Goal: Task Accomplishment & Management: Manage account settings

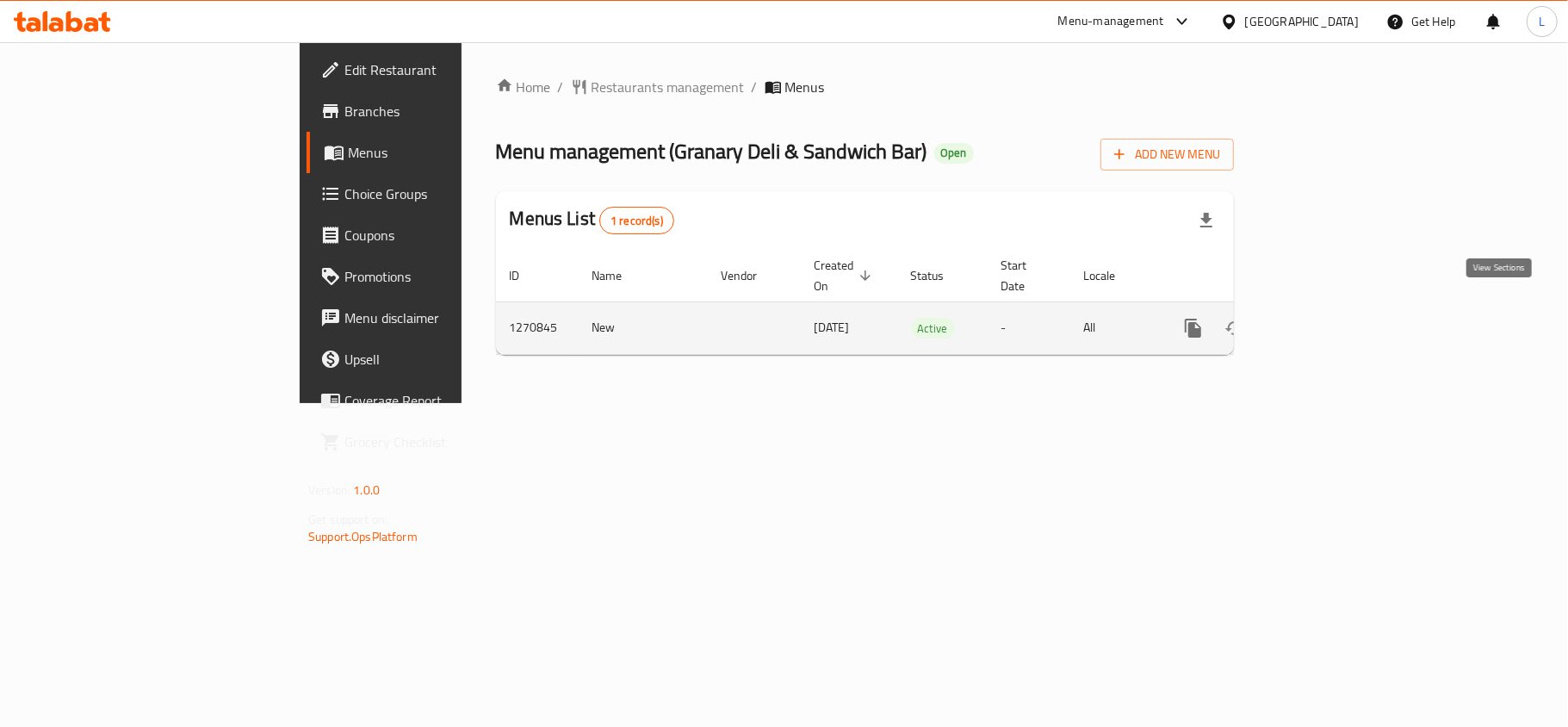
click at [1329, 317] on icon "enhanced table" at bounding box center [1317, 328] width 21 height 21
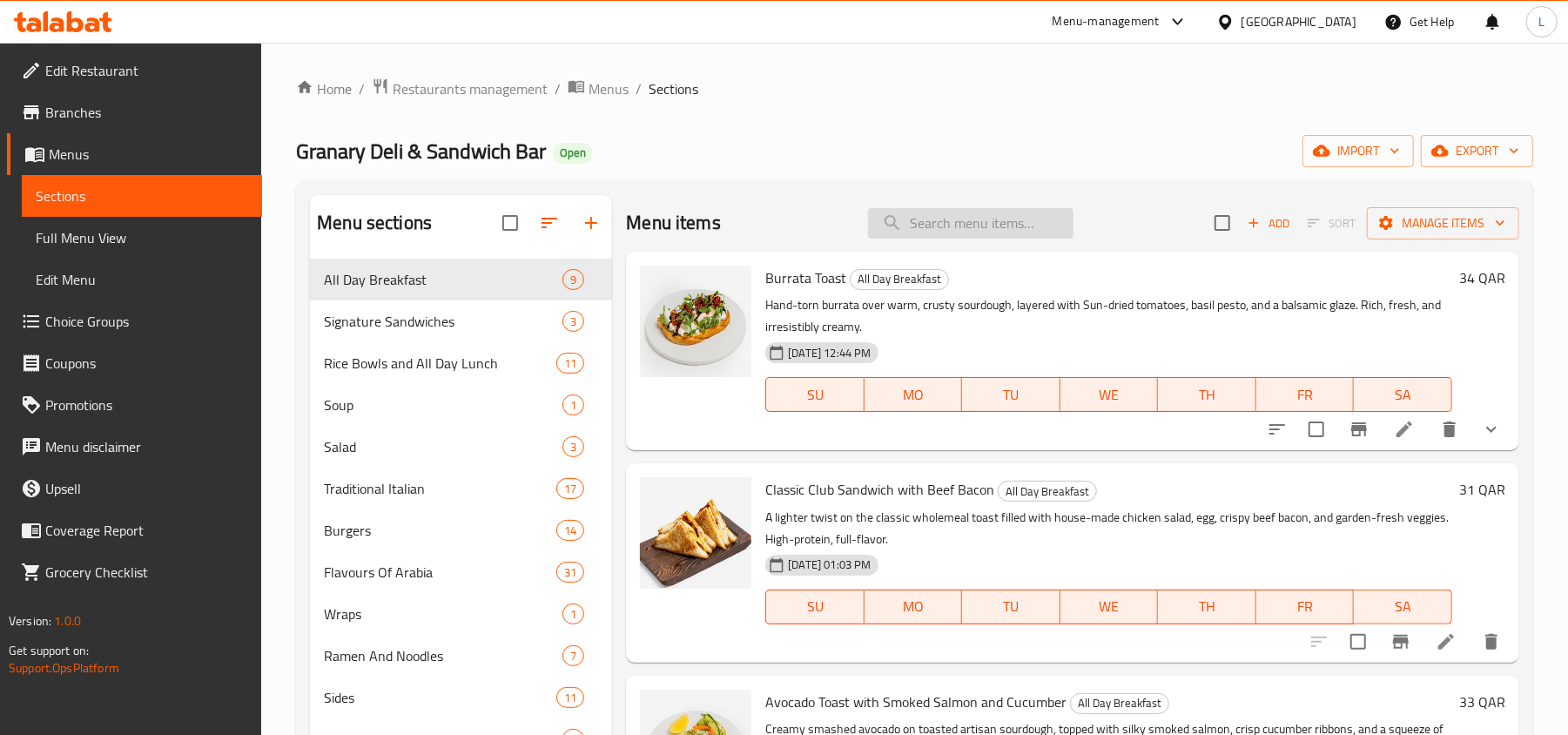
drag, startPoint x: 959, startPoint y: 206, endPoint x: 958, endPoint y: 216, distance: 10.0
click at [959, 206] on div "Menu items Add Sort Manage items" at bounding box center [1073, 223] width 893 height 57
click at [975, 228] on input "search" at bounding box center [971, 223] width 205 height 30
paste input "Grilled Chicken - Flavours Of Arabia"
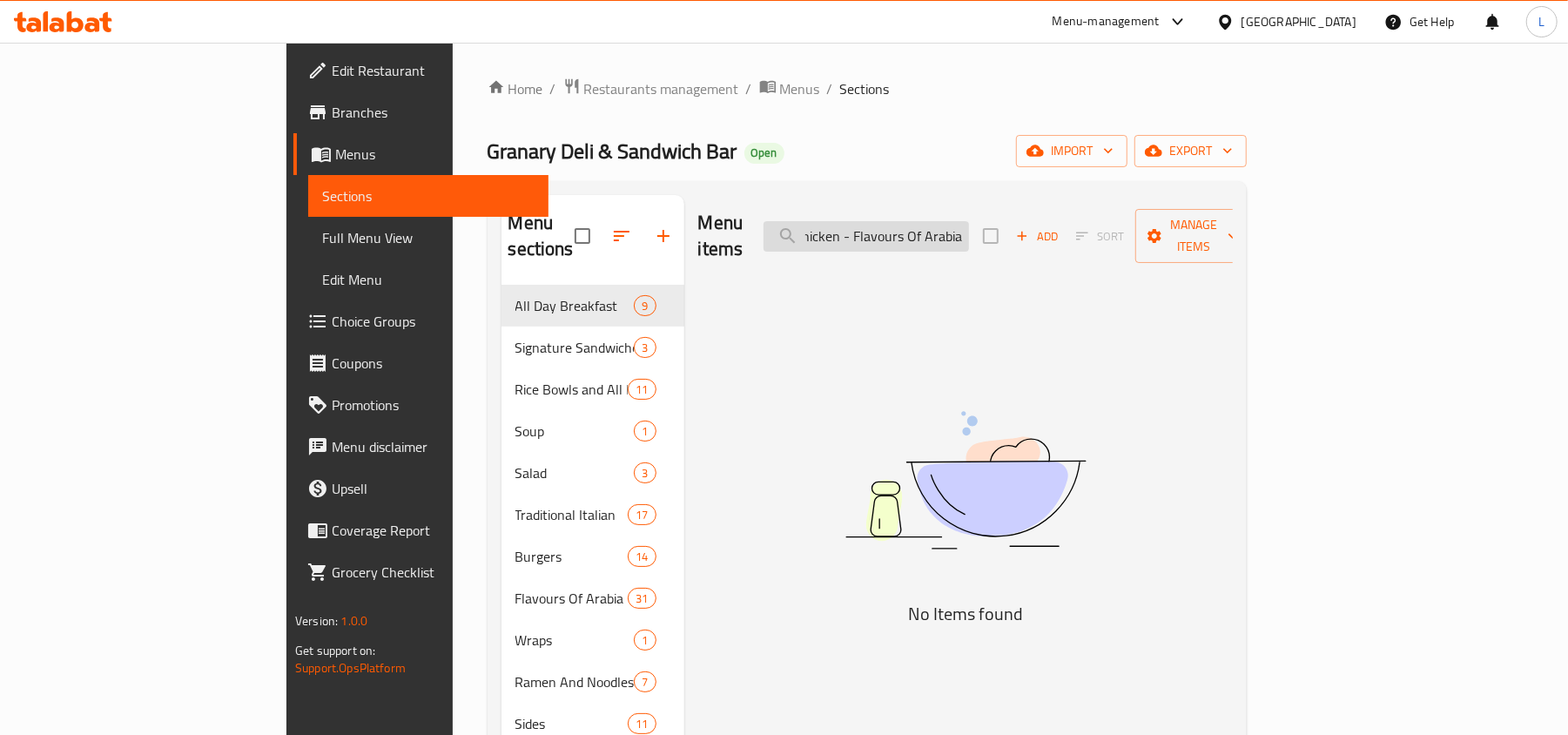
scroll to position [0, 49]
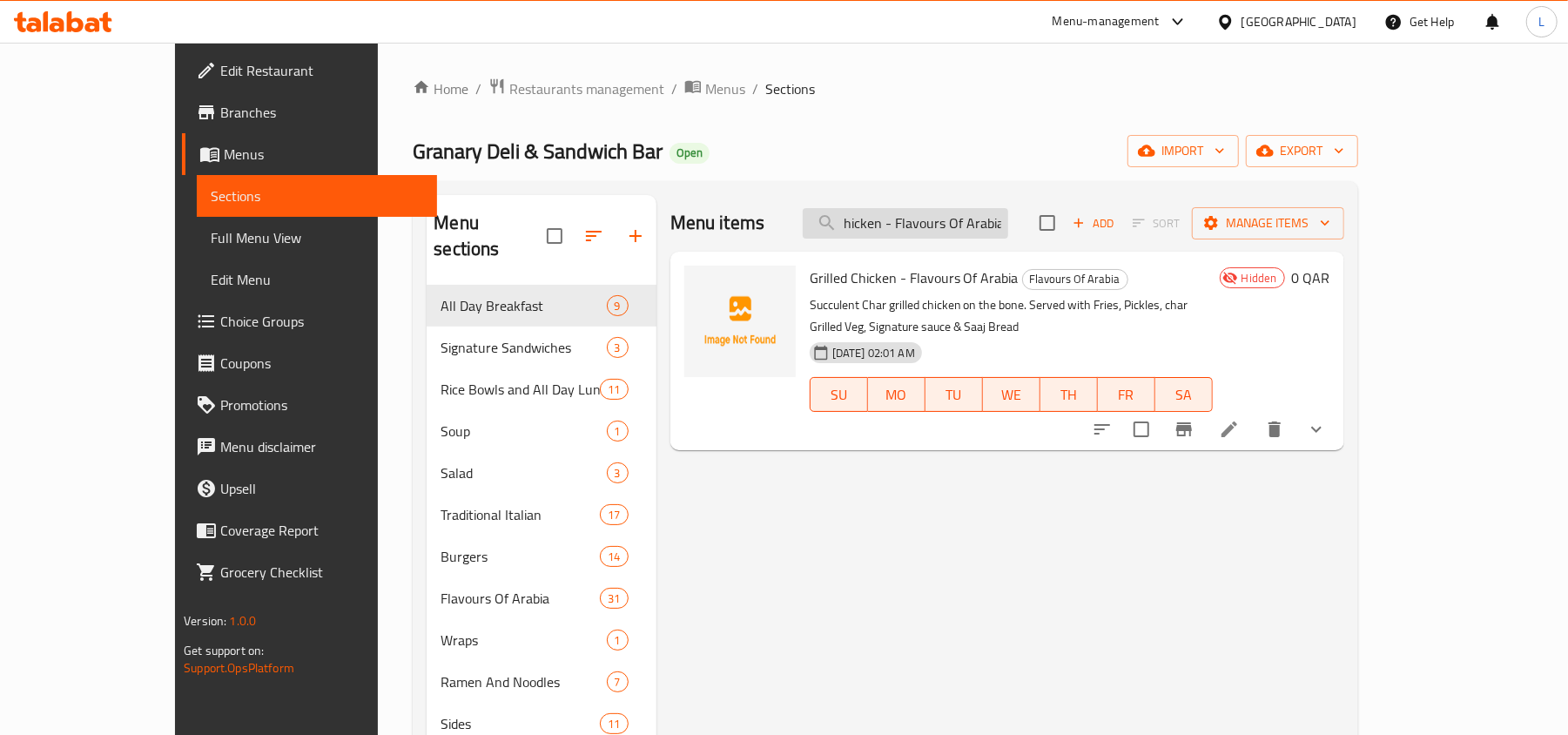
click at [955, 217] on input "Grilled Chicken - Flavours Of Arabia" at bounding box center [905, 223] width 205 height 30
click at [959, 223] on input "Grilled Chicken - Flavours Of Arabia" at bounding box center [905, 223] width 205 height 30
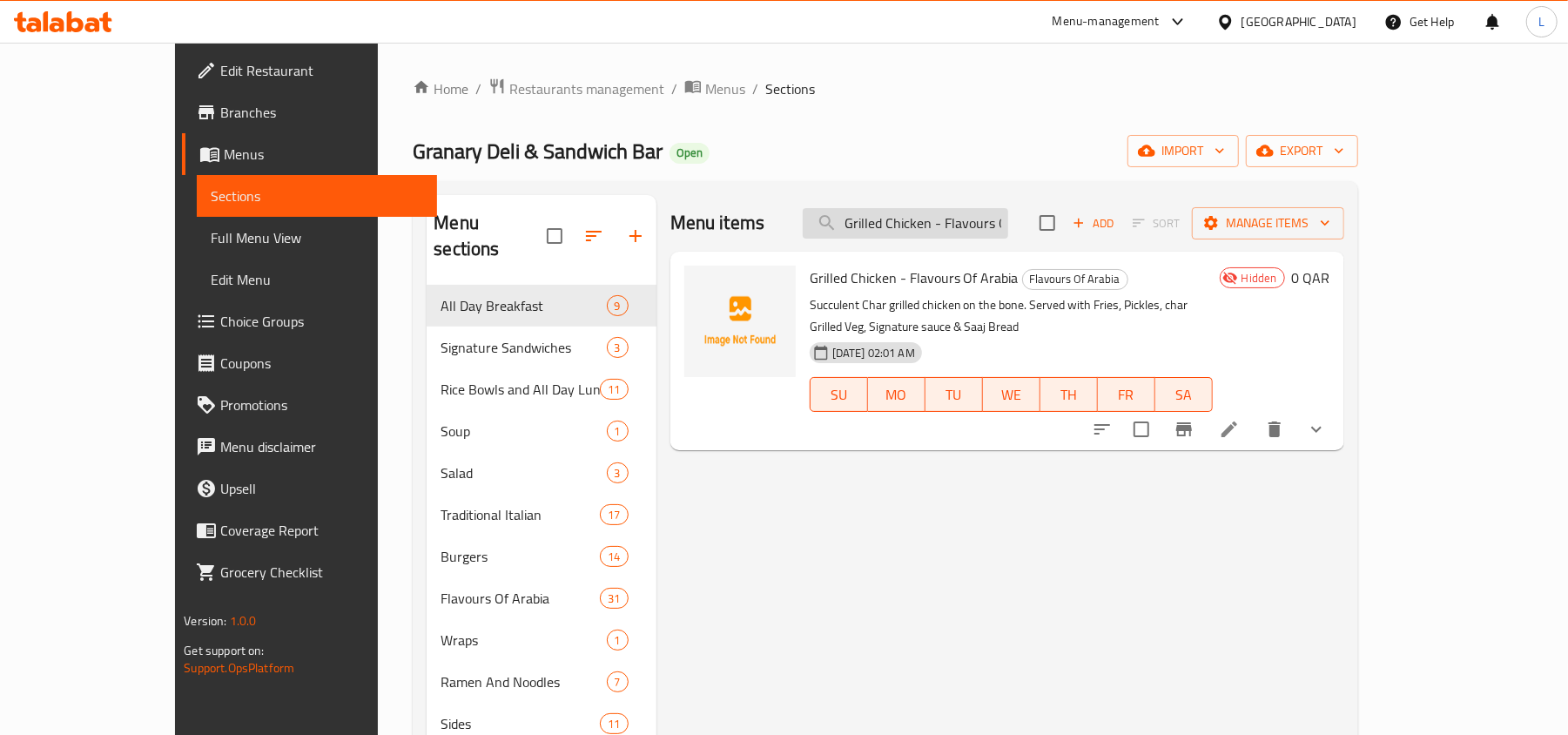
paste input "een Salad With Shaved Haloomi And Cherry Tomato"
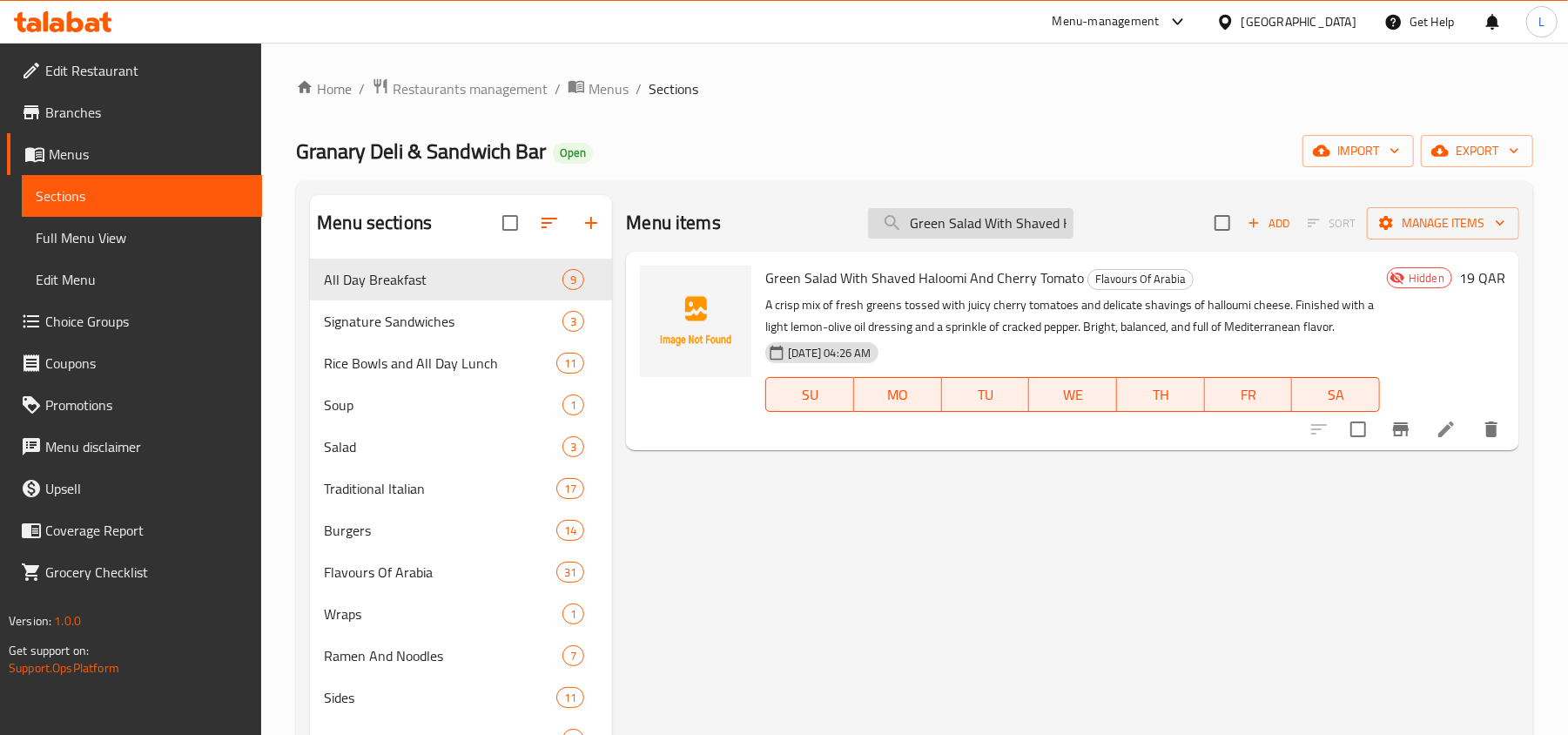
click at [938, 228] on input "Green Salad With Shaved Haloomi And Cherry Tomato" at bounding box center [971, 223] width 205 height 30
paste input "Mixed Pickle"
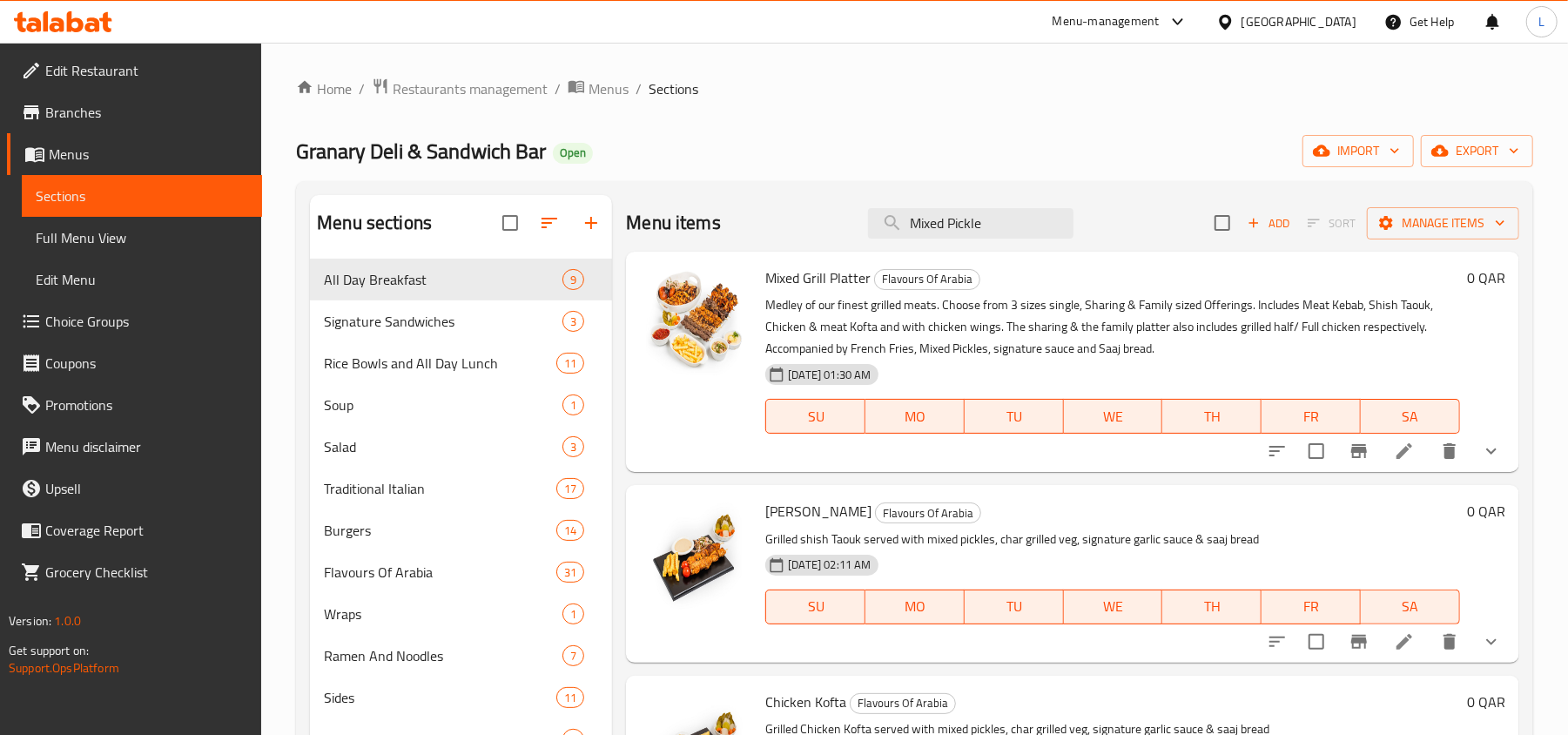
drag, startPoint x: 997, startPoint y: 216, endPoint x: 437, endPoint y: 230, distance: 560.2
click at [444, 232] on div "Menu sections All Day Breakfast 9 Signature Sandwiches 3 Rice Bowls and All Day…" at bounding box center [915, 562] width 1209 height 735
paste input "Egg Fried Rice"
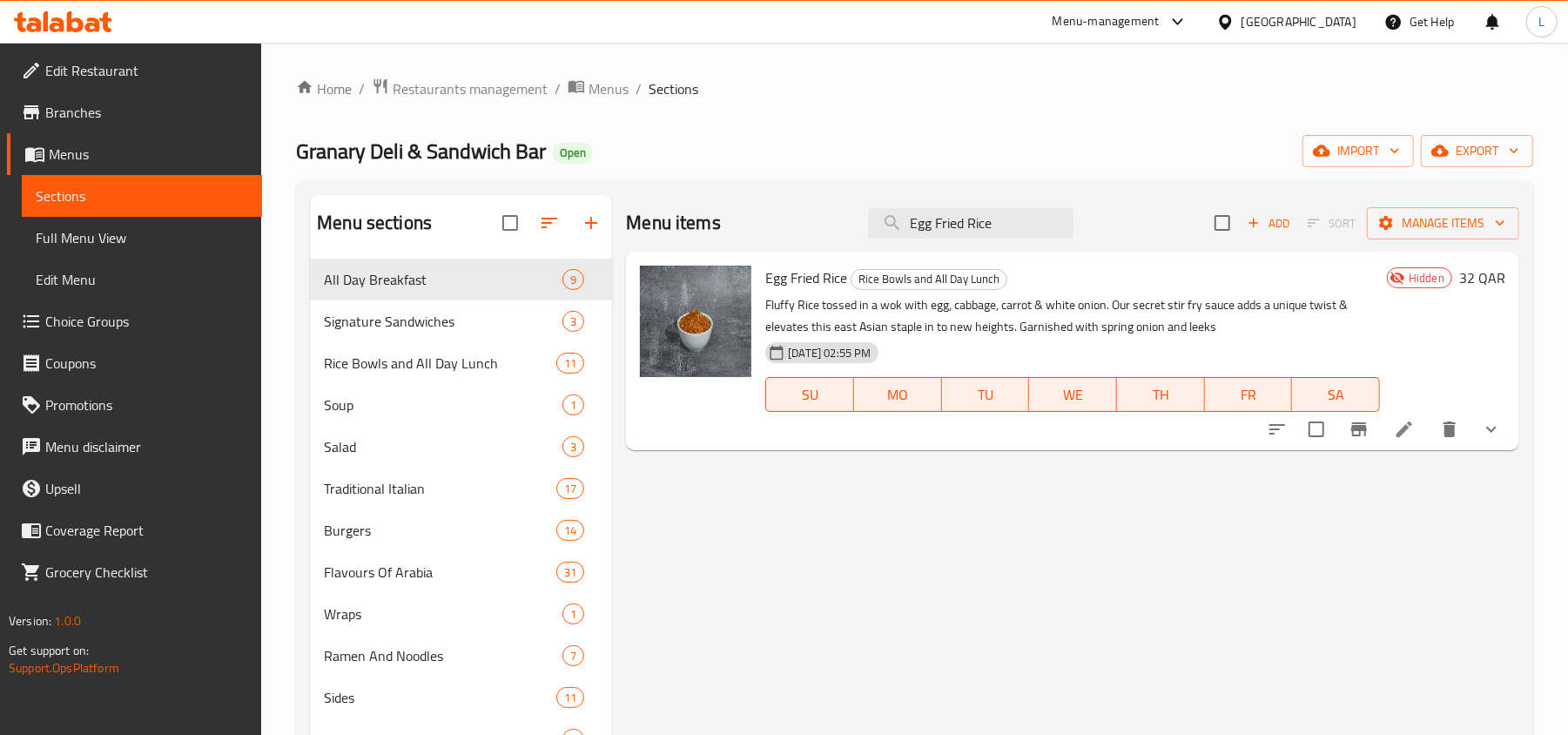
drag, startPoint x: 1008, startPoint y: 221, endPoint x: 678, endPoint y: 199, distance: 330.7
click at [721, 200] on div "Menu items Egg Fried Rice Add Sort Manage items" at bounding box center [1073, 223] width 893 height 57
paste input "Grilled Chicken - Flavours Of Arabia"
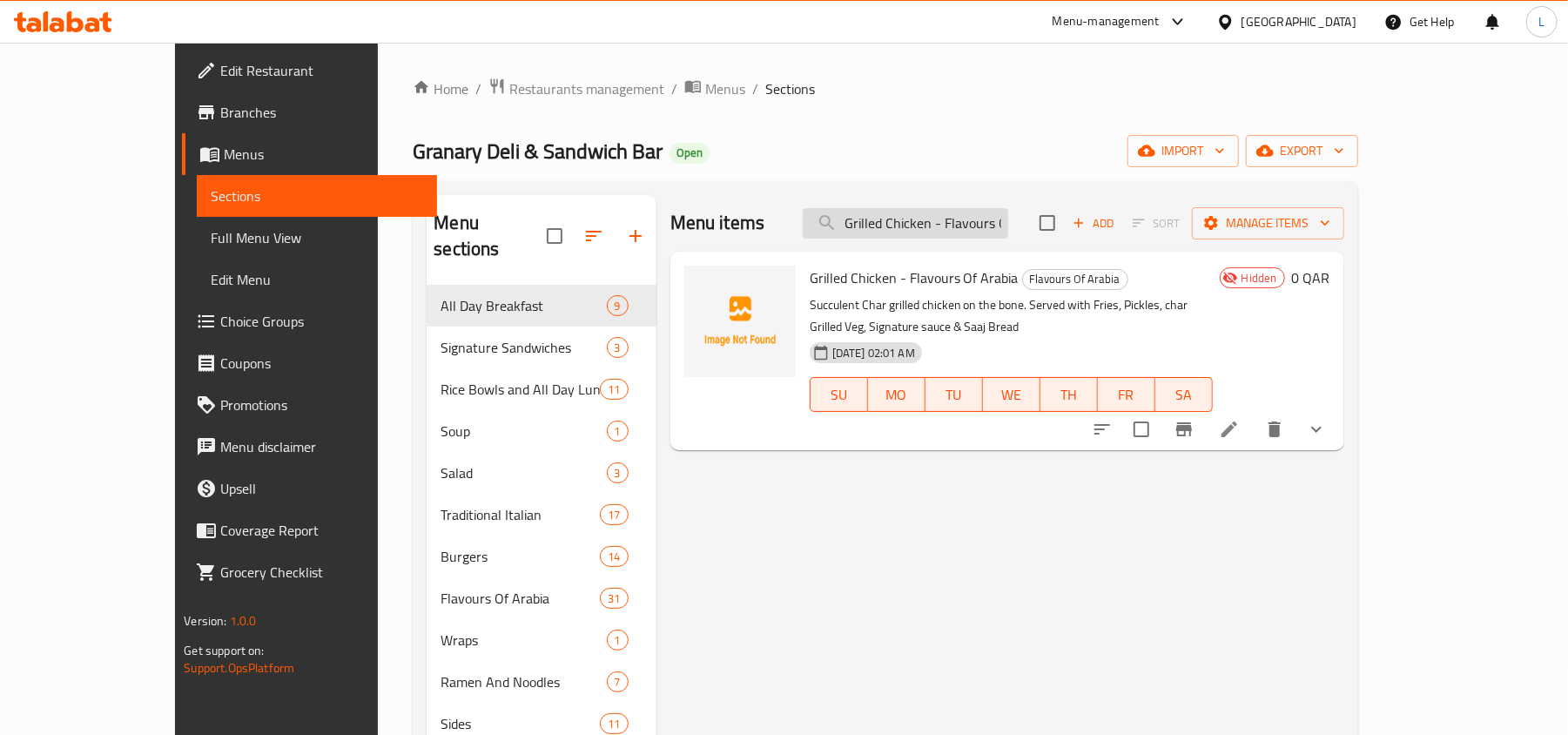
click at [982, 224] on input "Grilled Chicken - Flavours Of Arabia" at bounding box center [905, 223] width 205 height 30
click at [980, 224] on input "Grilled Chicken - Flavours Of Arabia" at bounding box center [905, 223] width 205 height 30
paste input "een Salad With Shaved Haloomi And Cherry Tomato"
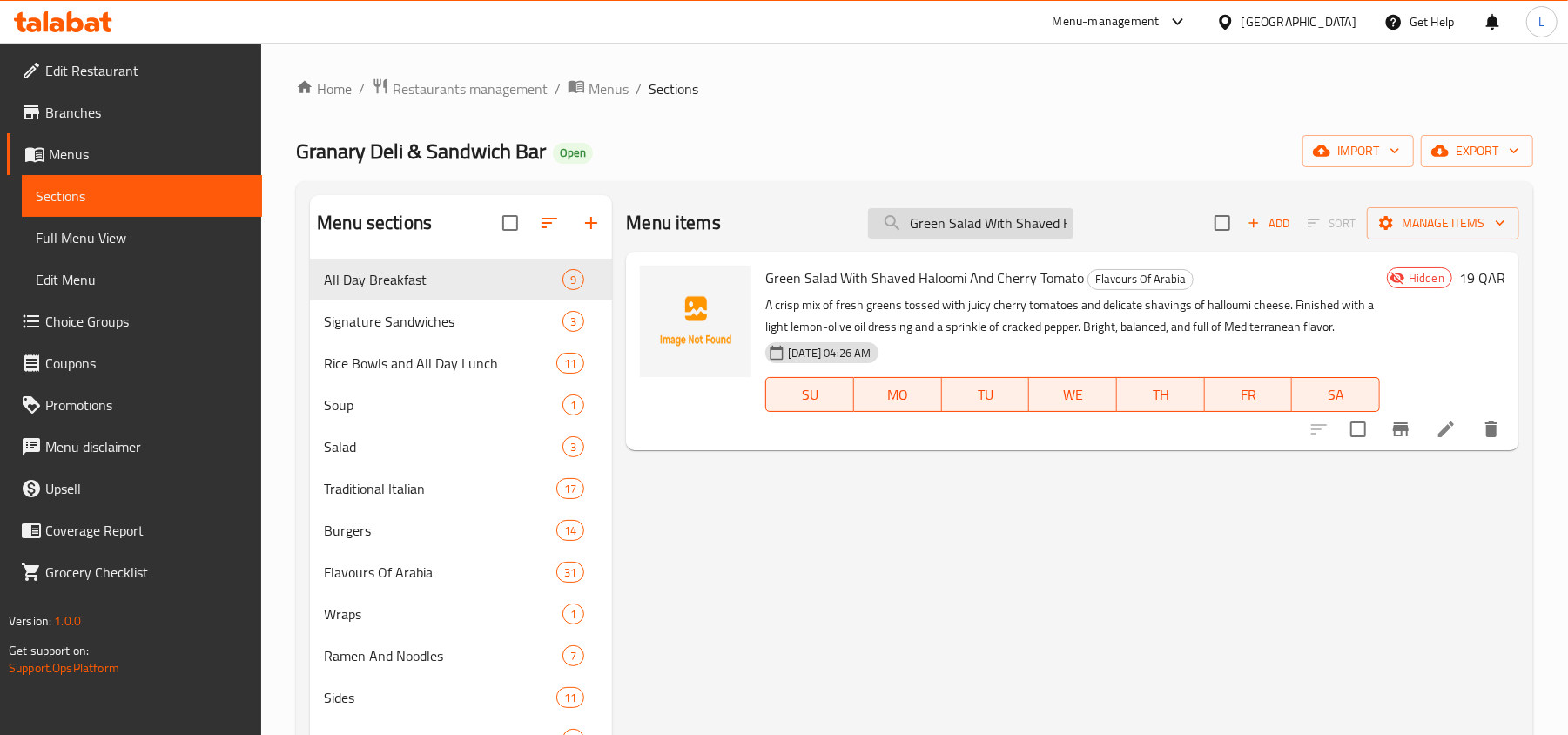
click at [947, 217] on input "Green Salad With Shaved Haloomi And Cherry Tomato" at bounding box center [971, 223] width 205 height 30
paste input "Mixed Pickle"
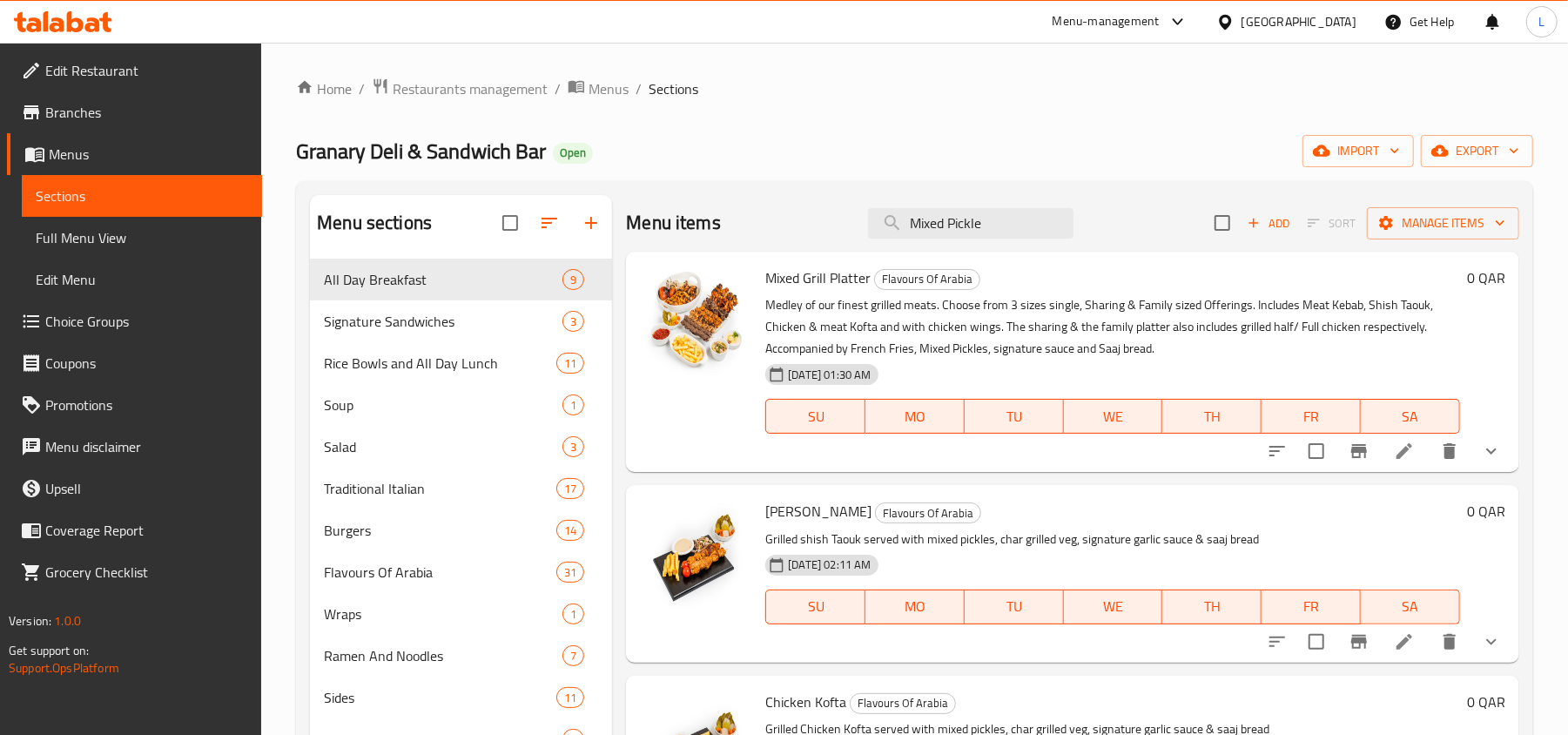
drag, startPoint x: 893, startPoint y: 230, endPoint x: 622, endPoint y: 215, distance: 271.4
click at [631, 215] on div "Menu items Mixed Pickle Add Sort Manage items" at bounding box center [1073, 223] width 893 height 57
paste input "Egg Fried Rice"
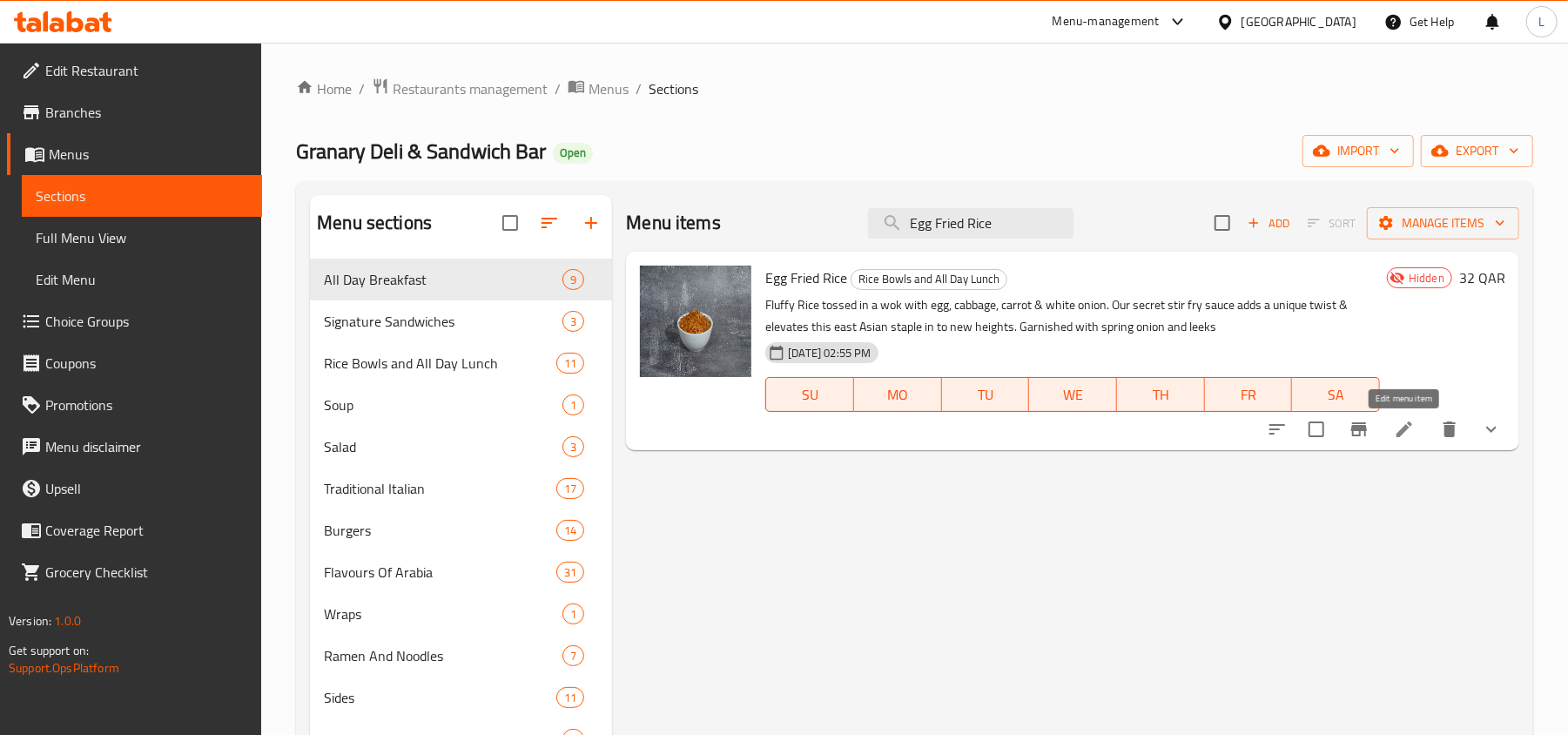
type input "Egg Fried Rice"
click at [1408, 430] on icon at bounding box center [1405, 429] width 21 height 21
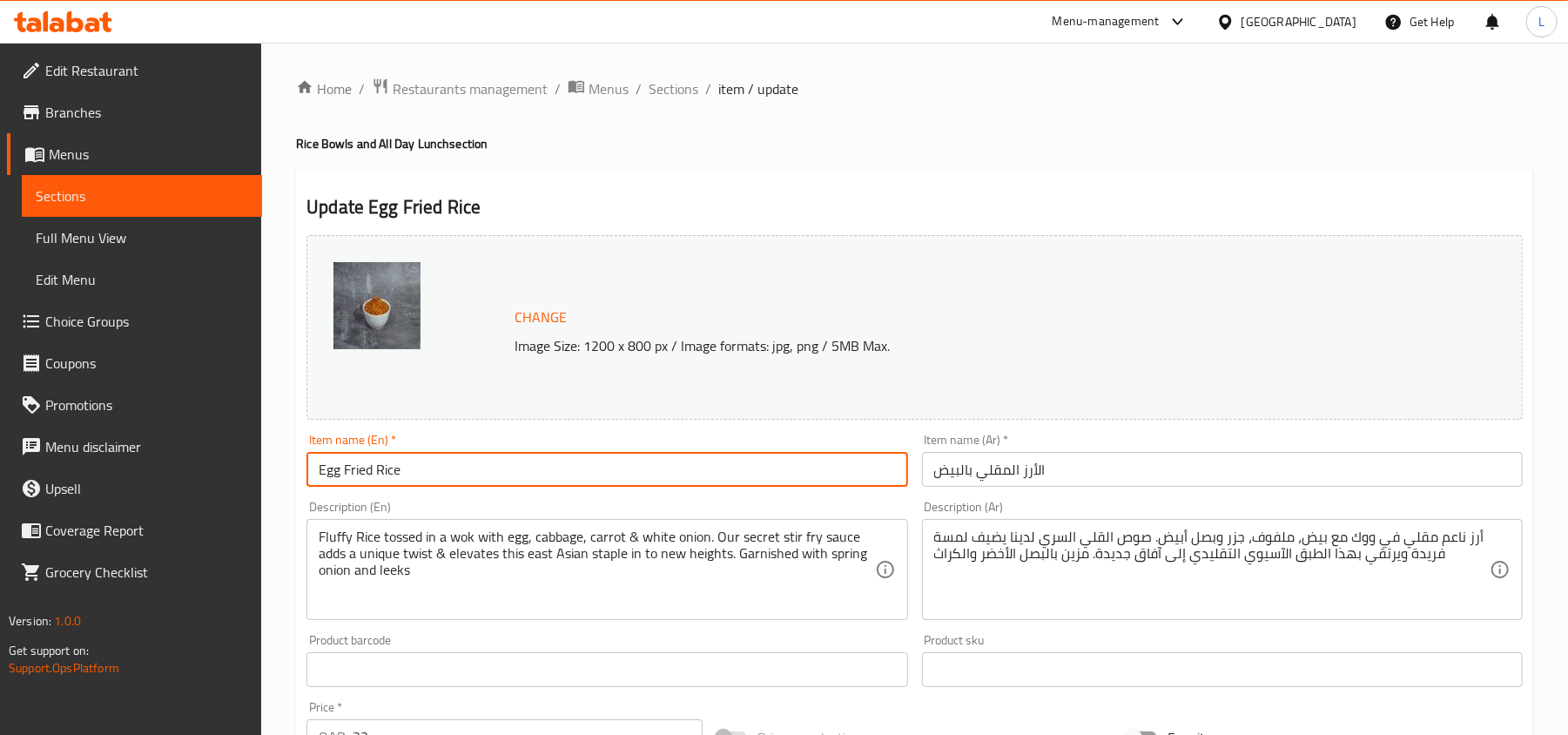
drag, startPoint x: 432, startPoint y: 482, endPoint x: 199, endPoint y: 465, distance: 233.6
click at [190, 471] on div "Edit Restaurant Branches Menus Sections Full Menu View Edit Menu Choice Groups …" at bounding box center [784, 664] width 1568 height 1242
click at [672, 92] on span "Sections" at bounding box center [673, 89] width 49 height 21
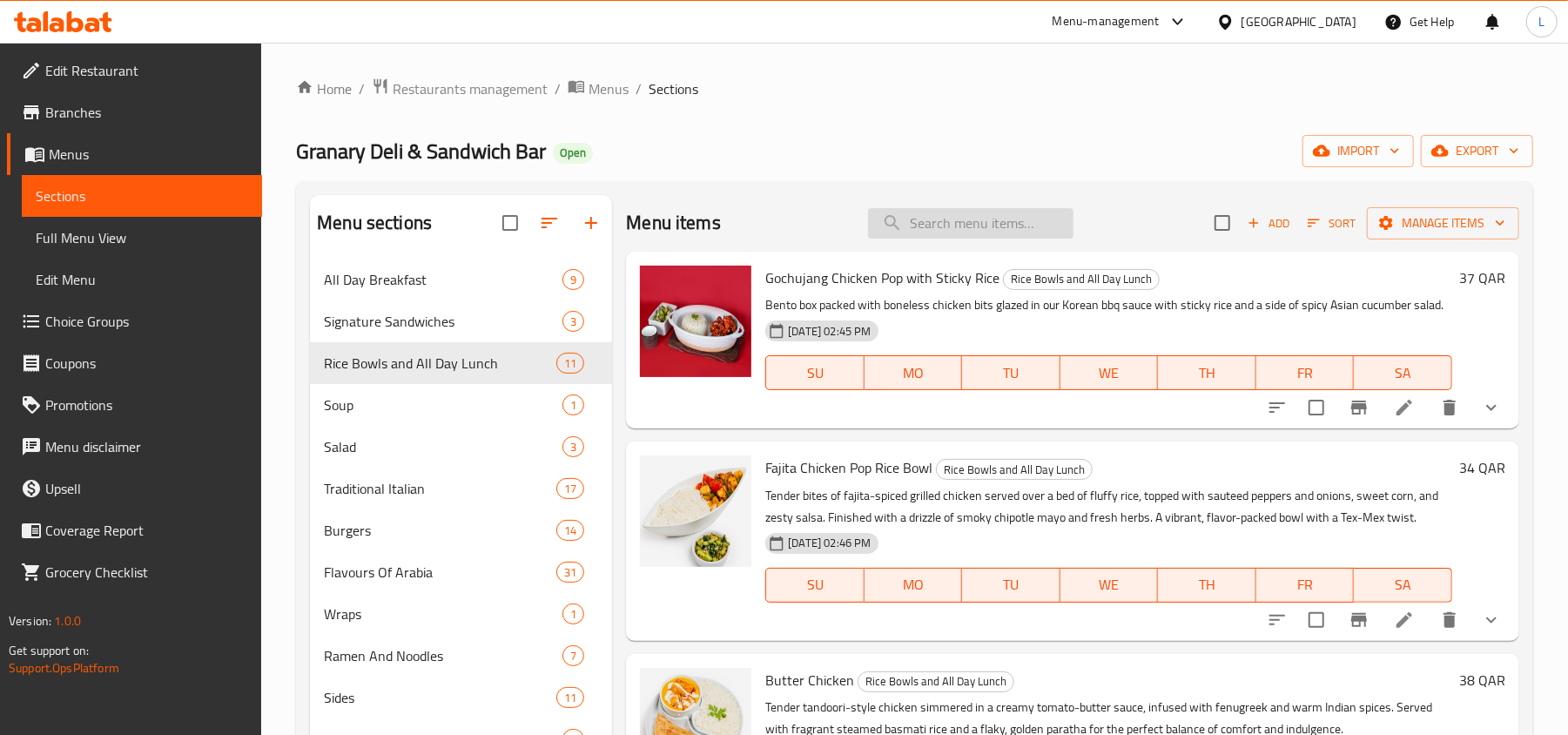
click at [900, 234] on input "search" at bounding box center [971, 223] width 205 height 30
paste input "Egg Fried Rice"
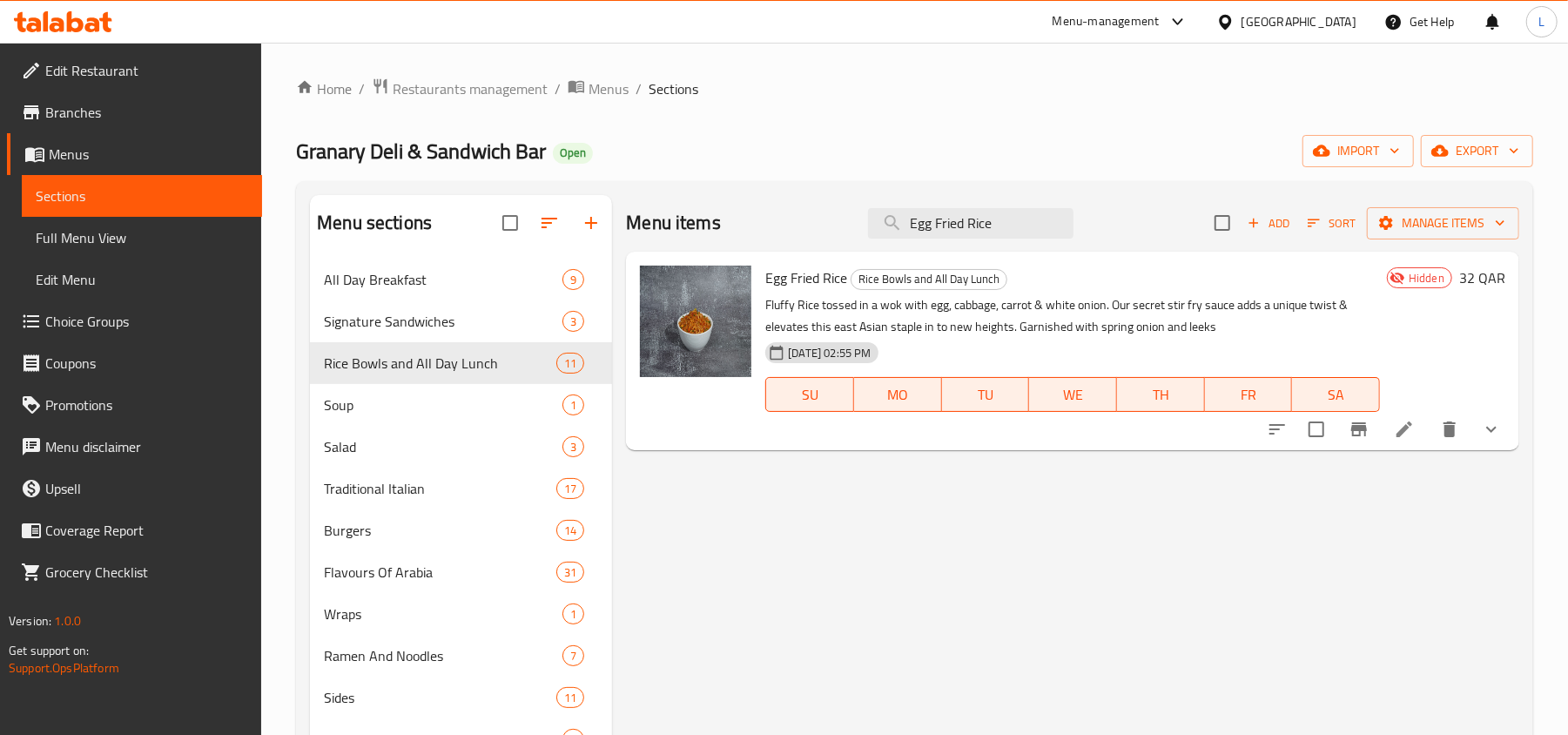
type input "Egg Fried Rice"
click at [1402, 434] on icon at bounding box center [1404, 429] width 16 height 16
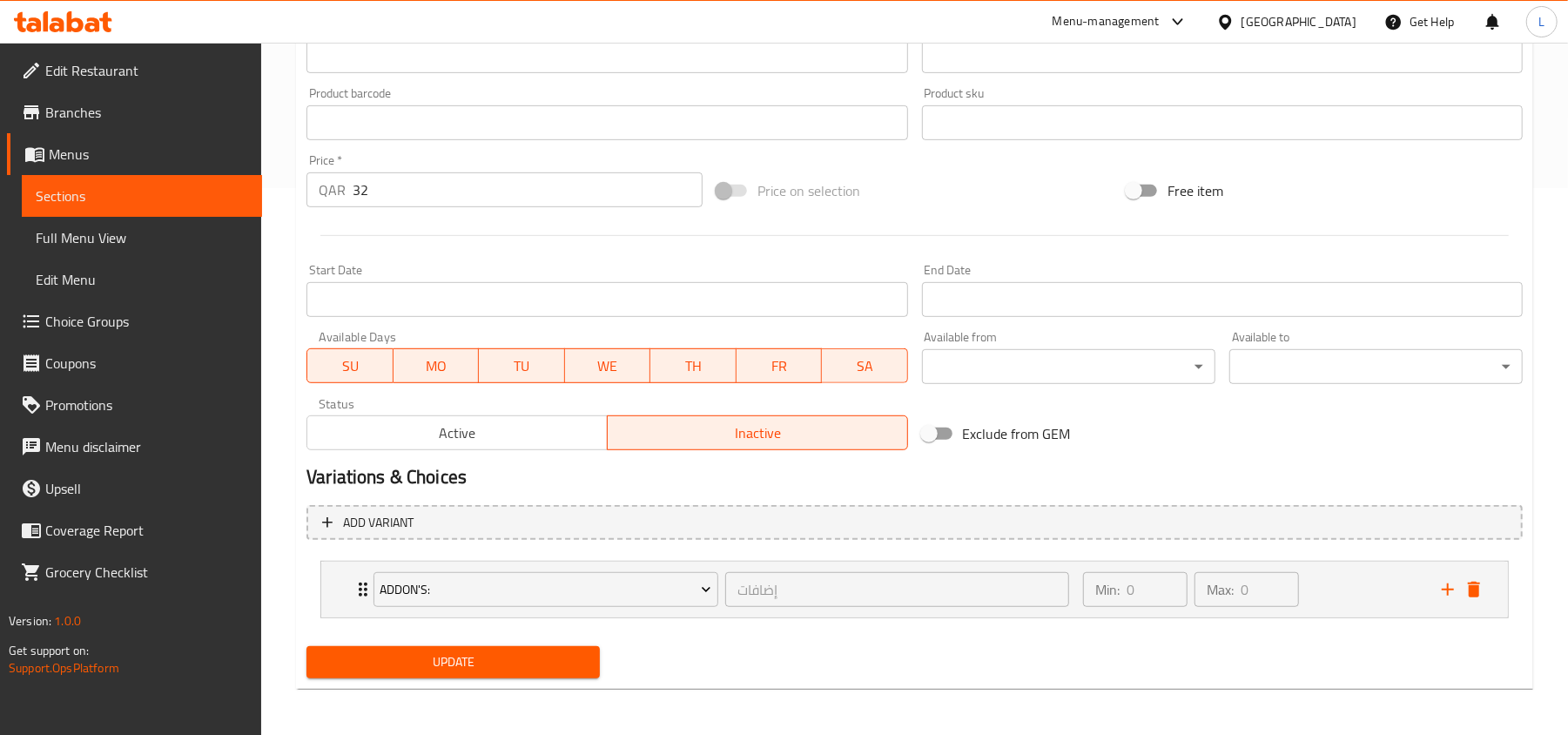
scroll to position [551, 0]
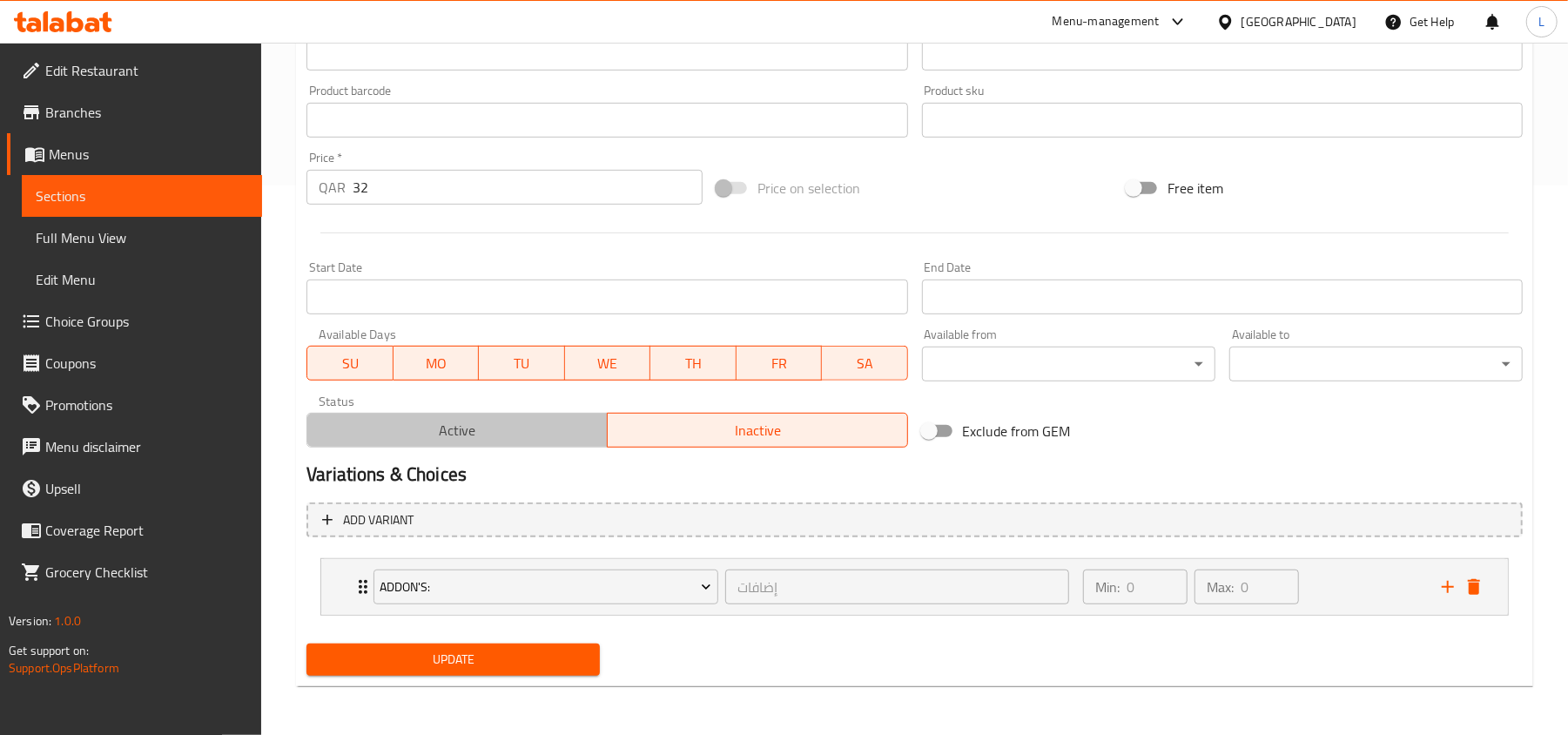
click at [467, 439] on span "Active" at bounding box center [457, 430] width 287 height 26
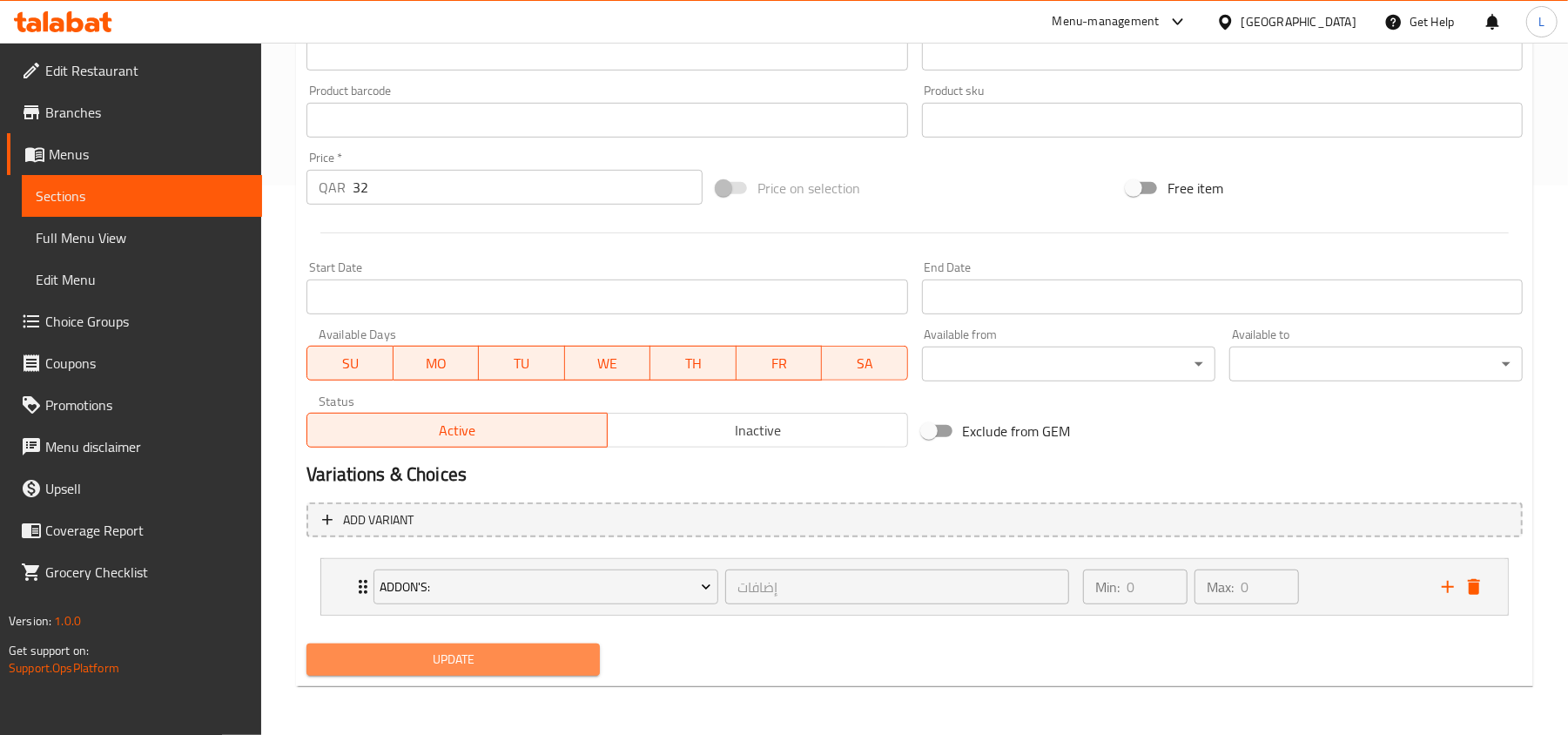
click at [517, 657] on span "Update" at bounding box center [454, 659] width 266 height 22
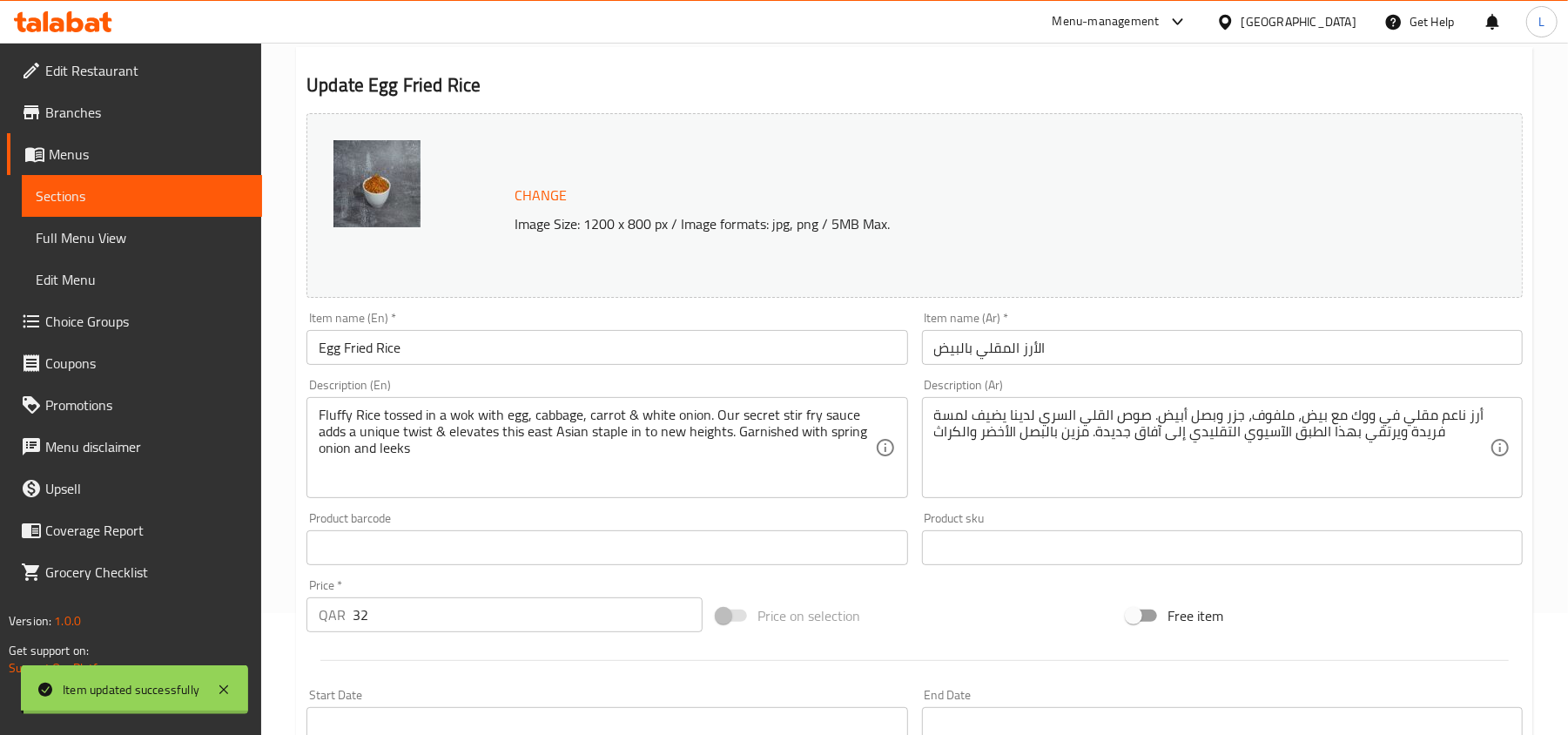
scroll to position [0, 0]
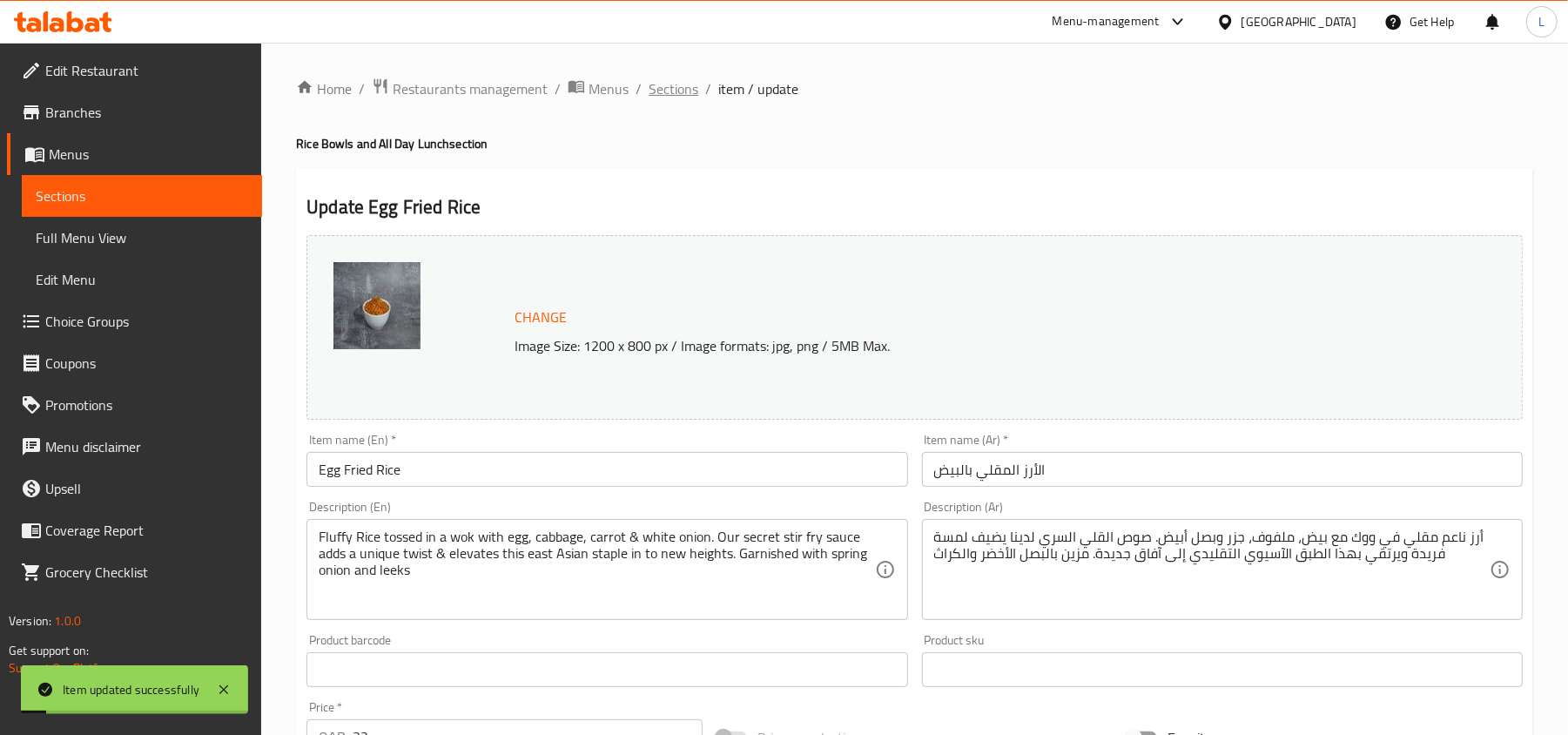
click at [680, 87] on span "Sections" at bounding box center [673, 89] width 49 height 21
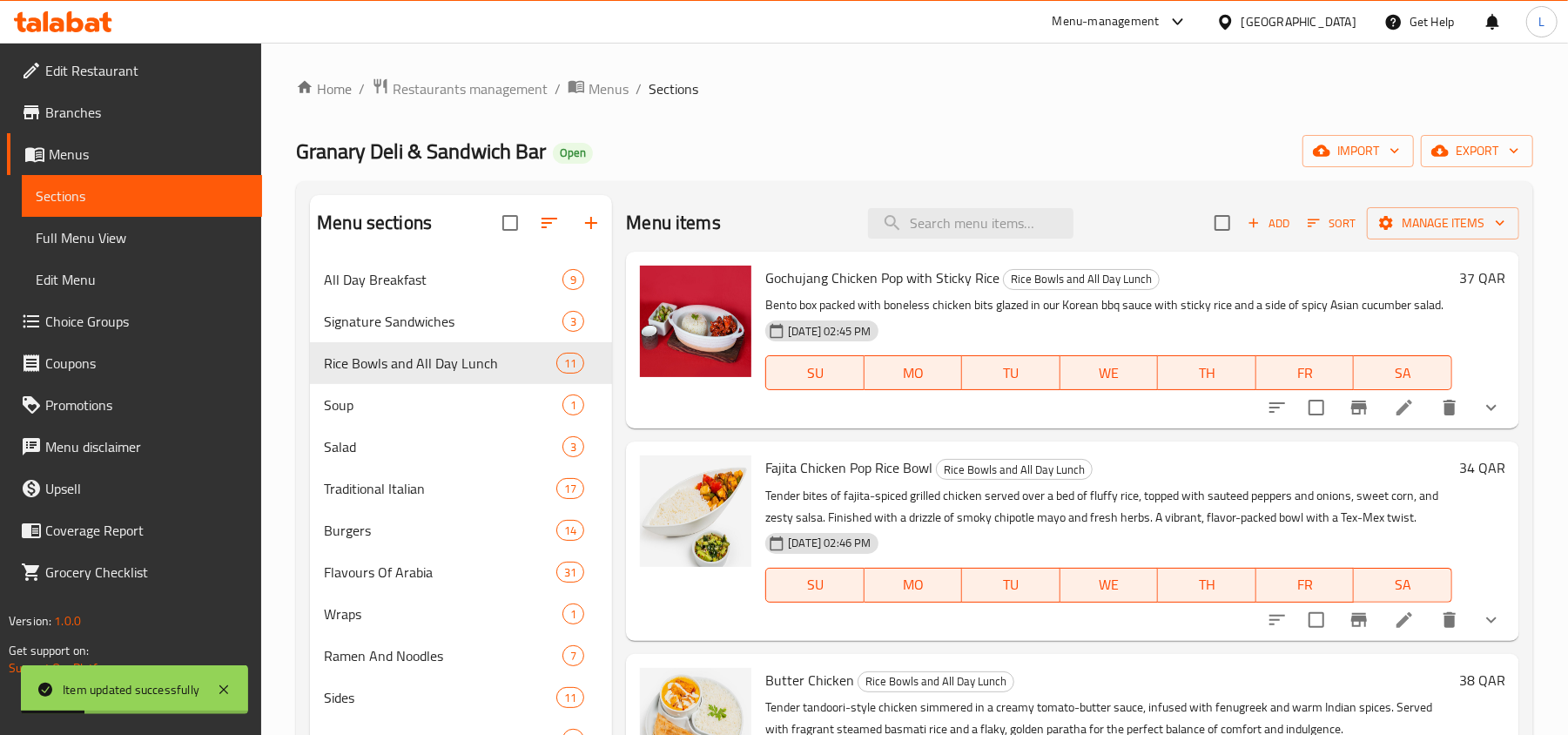
click at [100, 244] on span "Full Menu View" at bounding box center [142, 237] width 213 height 21
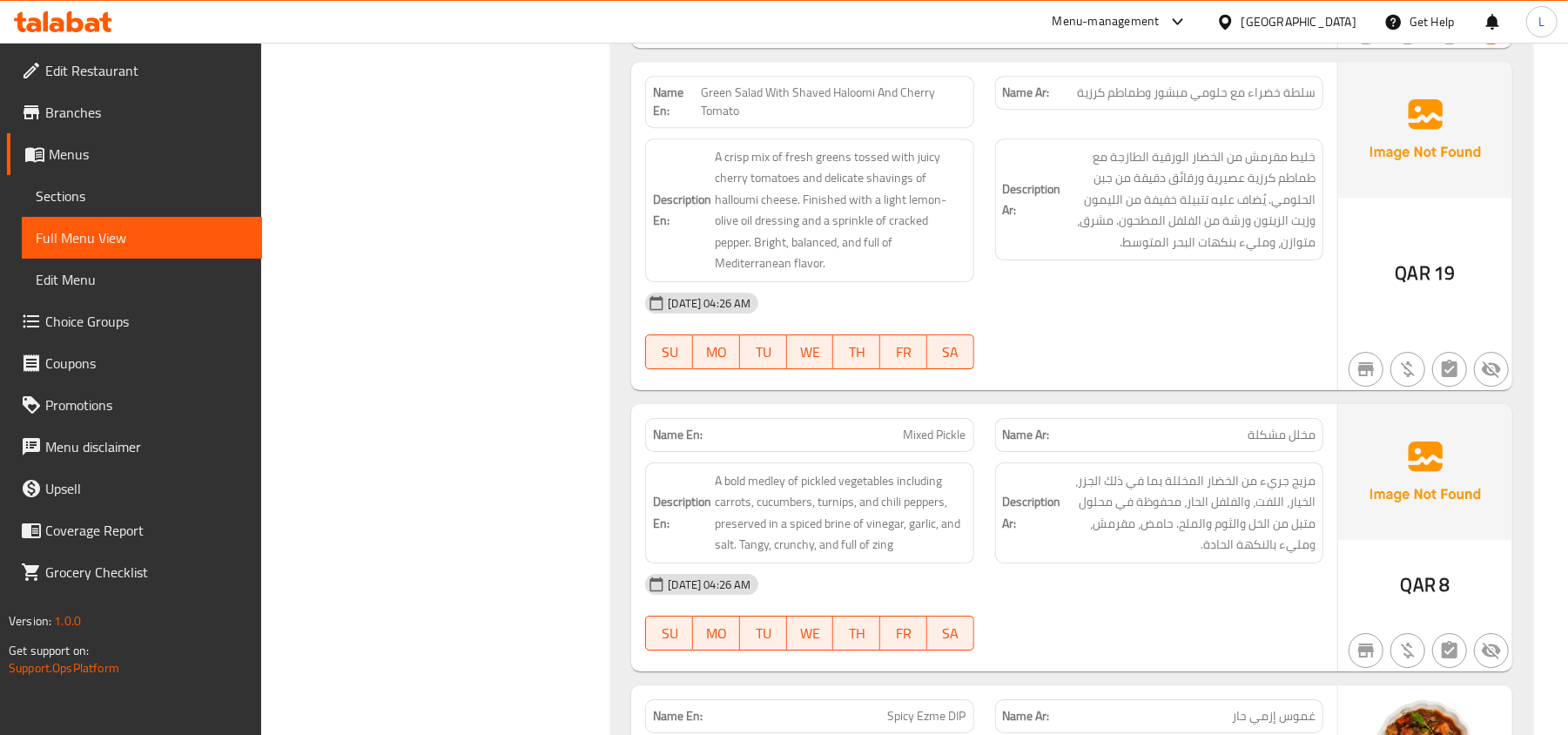
scroll to position [6949, 0]
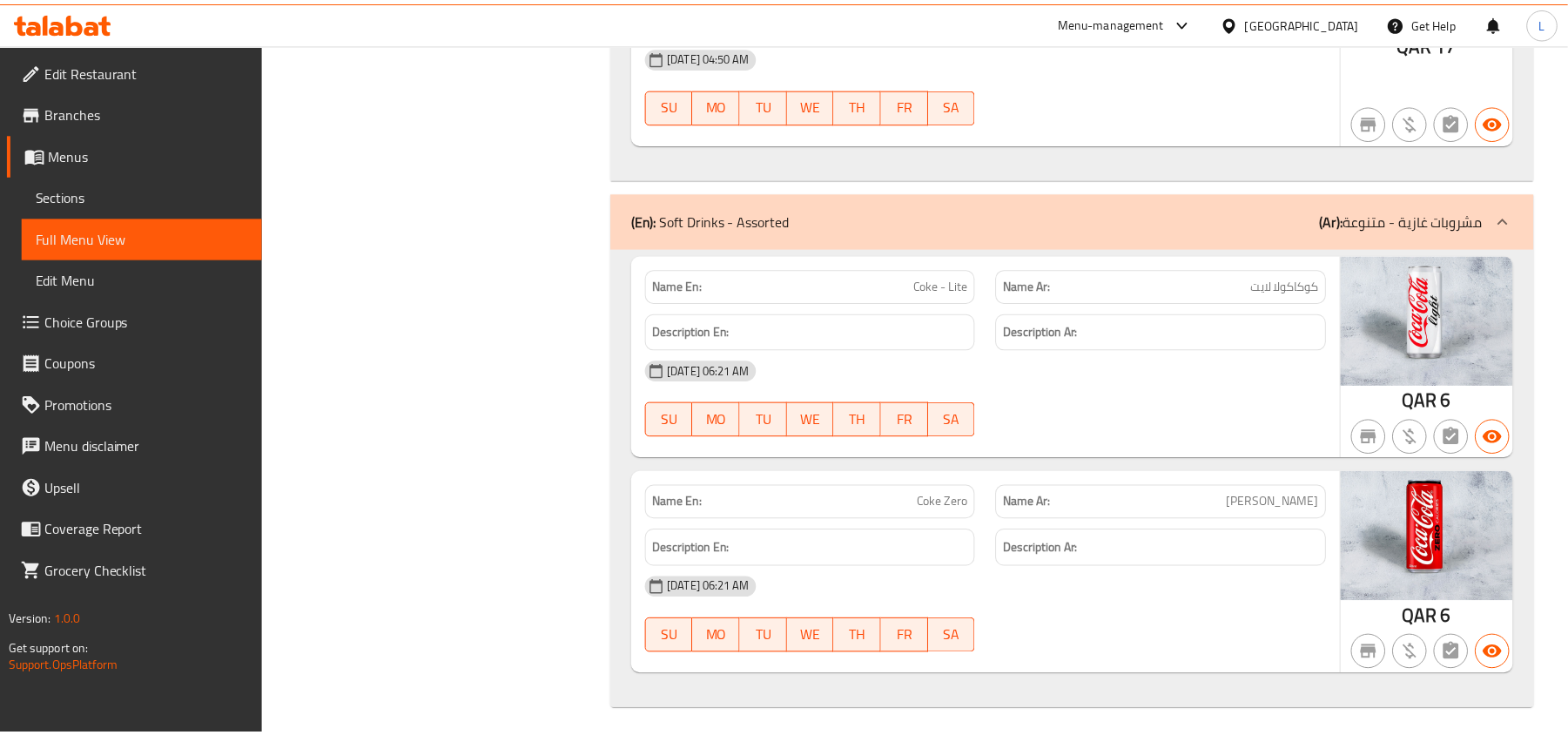
scroll to position [6991, 0]
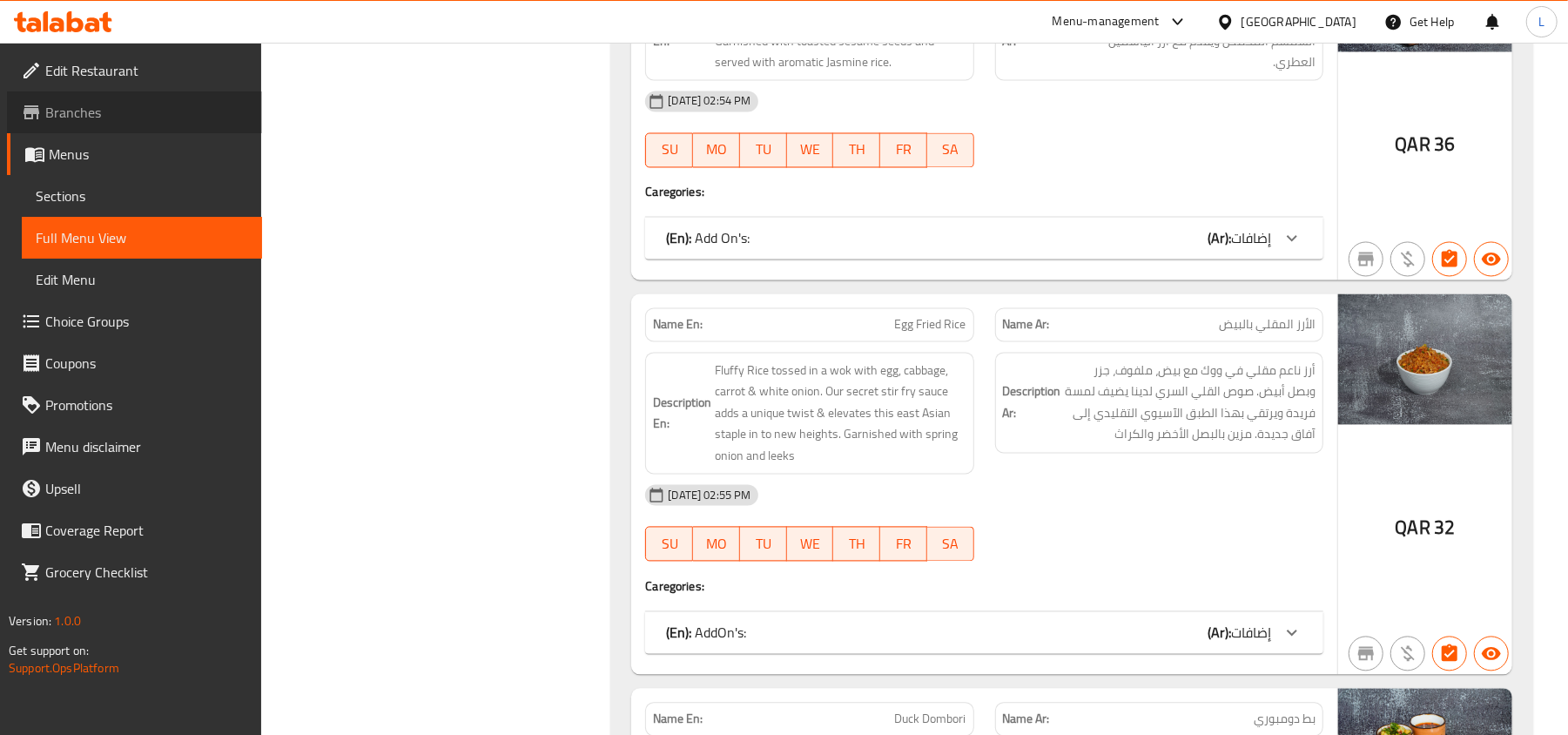
click at [117, 99] on link "Branches" at bounding box center [134, 112] width 255 height 42
